Goal: Check status: Check status

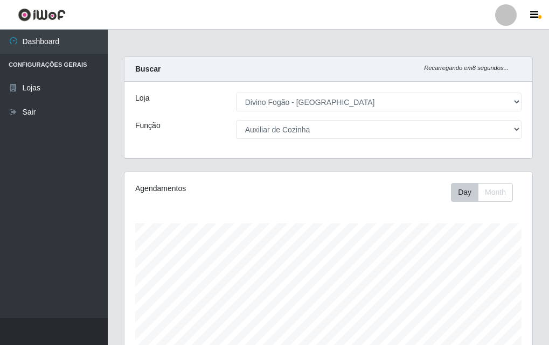
select select "499"
select select "9"
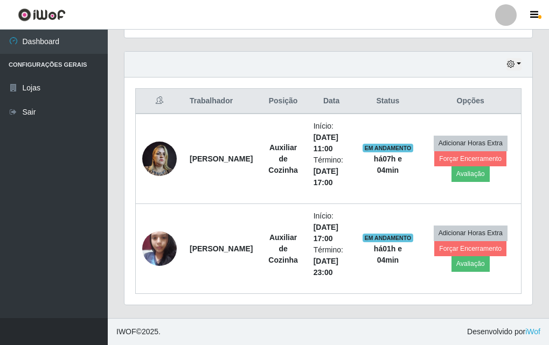
click at [120, 168] on div "Hoje 1 dia 3 dias 1 Semana Não encerrados Trabalhador Posição Data Status Opçõe…" at bounding box center [328, 184] width 425 height 267
drag, startPoint x: 0, startPoint y: 0, endPoint x: 121, endPoint y: 249, distance: 276.7
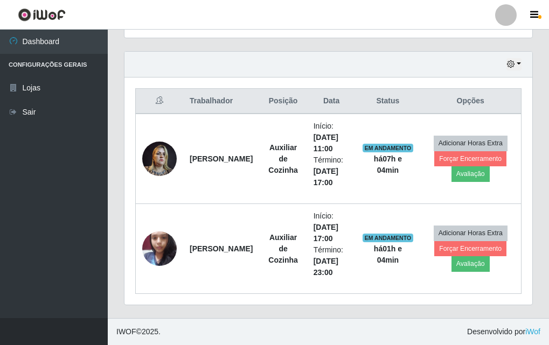
click at [123, 236] on div "Hoje 1 dia 3 dias 1 Semana Não encerrados Trabalhador Posição Data Status Opçõe…" at bounding box center [328, 184] width 425 height 267
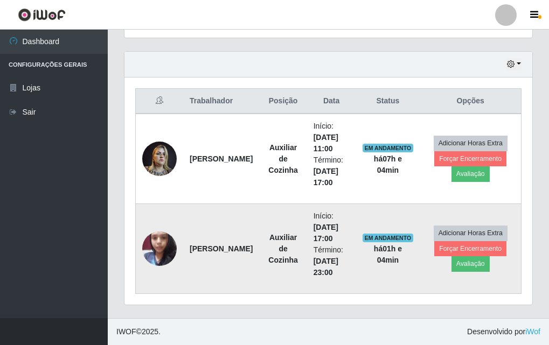
click at [155, 243] on img at bounding box center [159, 249] width 34 height 46
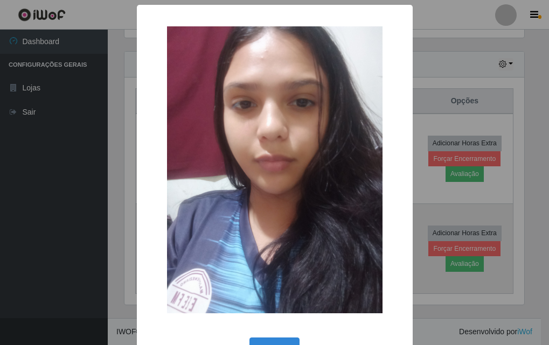
scroll to position [223, 402]
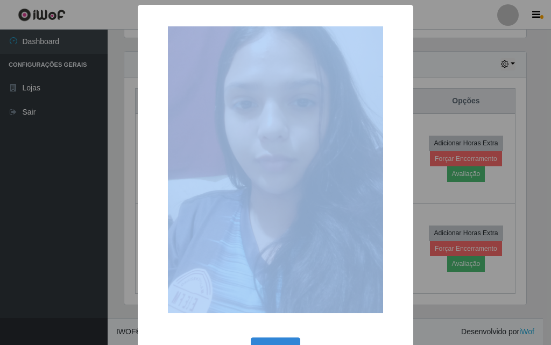
drag, startPoint x: 155, startPoint y: 243, endPoint x: 135, endPoint y: 230, distance: 23.7
click at [152, 242] on div "×" at bounding box center [276, 170] width 254 height 309
click at [138, 228] on div "× OK Cancel" at bounding box center [276, 191] width 276 height 372
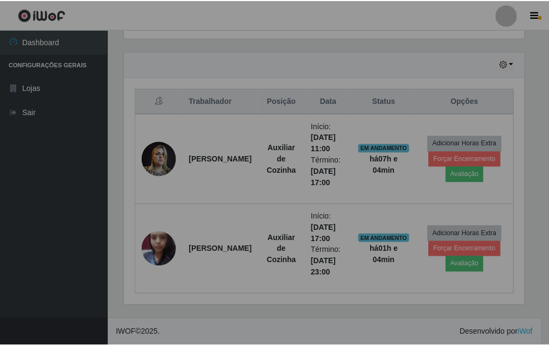
scroll to position [223, 408]
